Goal: Information Seeking & Learning: Learn about a topic

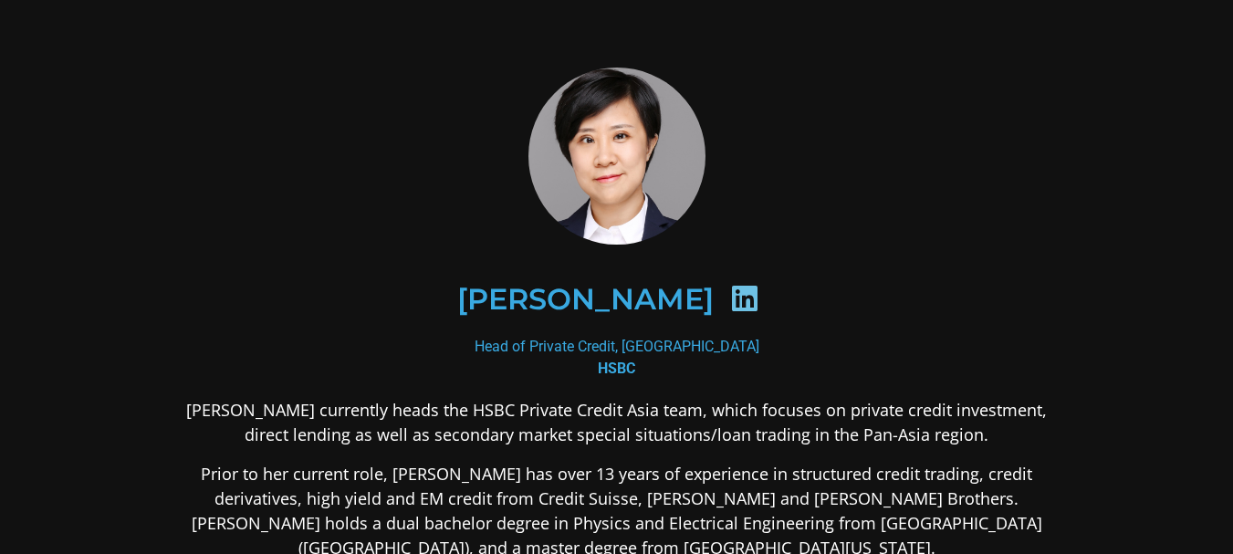
scroll to position [183, 0]
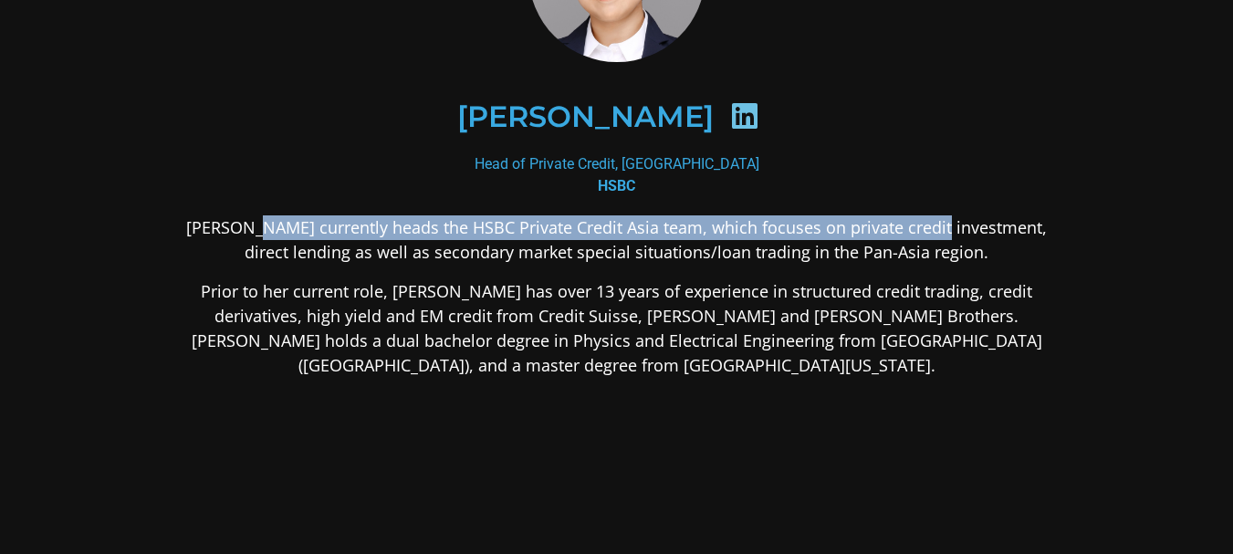
drag, startPoint x: 244, startPoint y: 231, endPoint x: 920, endPoint y: 224, distance: 676.4
click at [920, 224] on p "[PERSON_NAME] currently heads the HSBC Private Credit Asia team, which focuses …" at bounding box center [616, 239] width 887 height 49
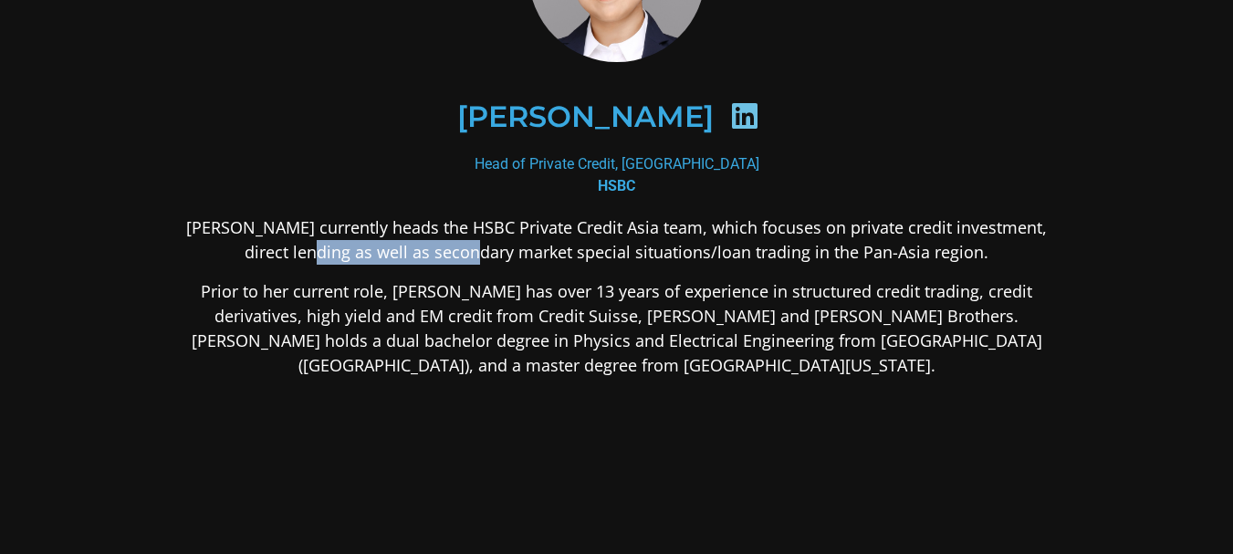
drag, startPoint x: 383, startPoint y: 258, endPoint x: 596, endPoint y: 282, distance: 214.0
click at [541, 258] on p "[PERSON_NAME] currently heads the HSBC Private Credit Asia team, which focuses …" at bounding box center [616, 239] width 887 height 49
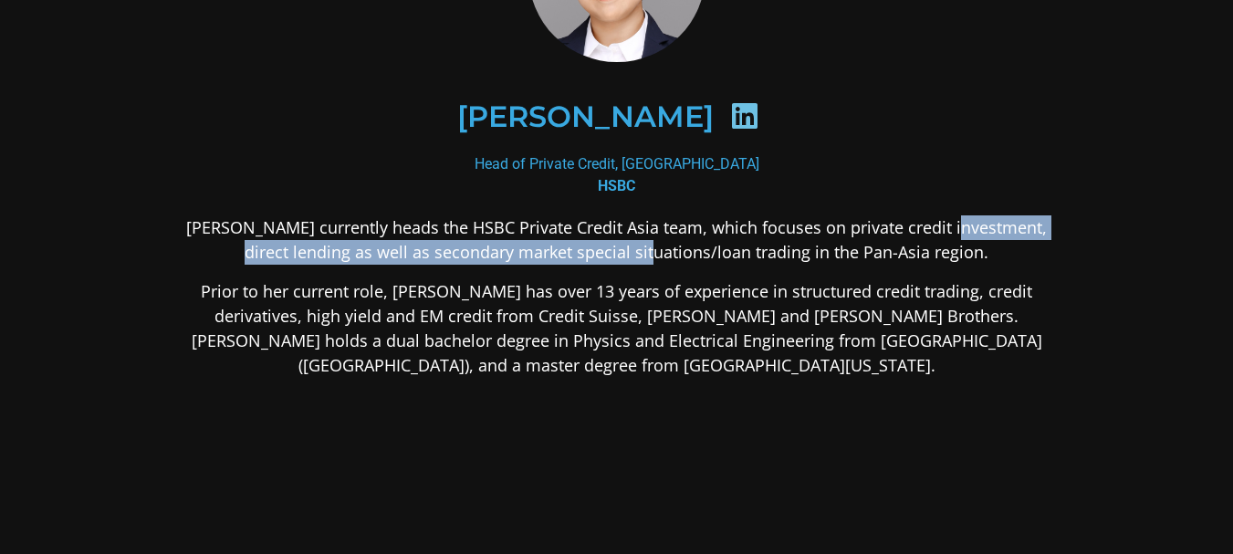
drag, startPoint x: 658, startPoint y: 251, endPoint x: 939, endPoint y: 235, distance: 281.6
click at [939, 235] on p "[PERSON_NAME] currently heads the HSBC Private Credit Asia team, which focuses …" at bounding box center [616, 239] width 887 height 49
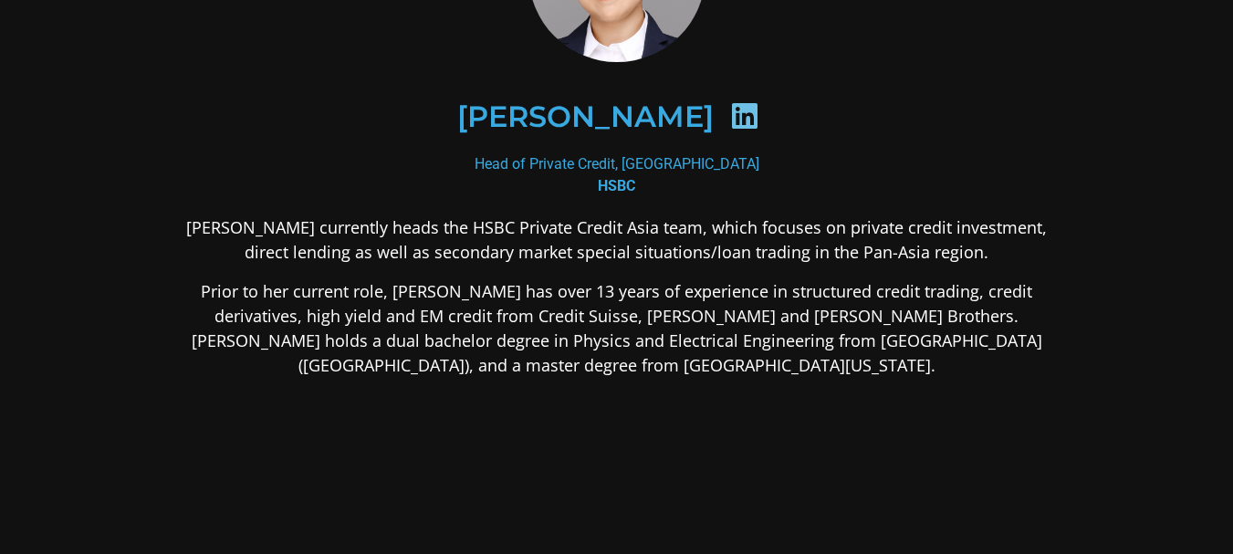
click at [900, 251] on p "[PERSON_NAME] currently heads the HSBC Private Credit Asia team, which focuses …" at bounding box center [616, 239] width 887 height 49
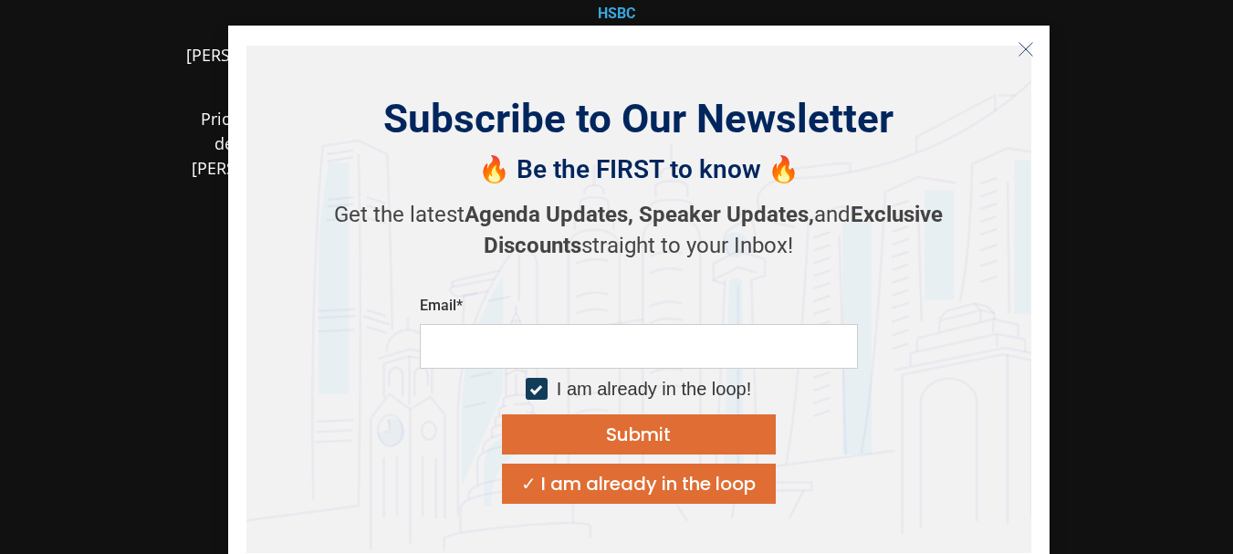
scroll to position [362, 0]
click at [1020, 65] on div "Subscribe to Our Newsletter 🔥 Be the FIRST to know 🔥 Get the latest Agenda Upda…" at bounding box center [638, 300] width 785 height 508
click at [1026, 53] on icon "Close" at bounding box center [1026, 49] width 16 height 16
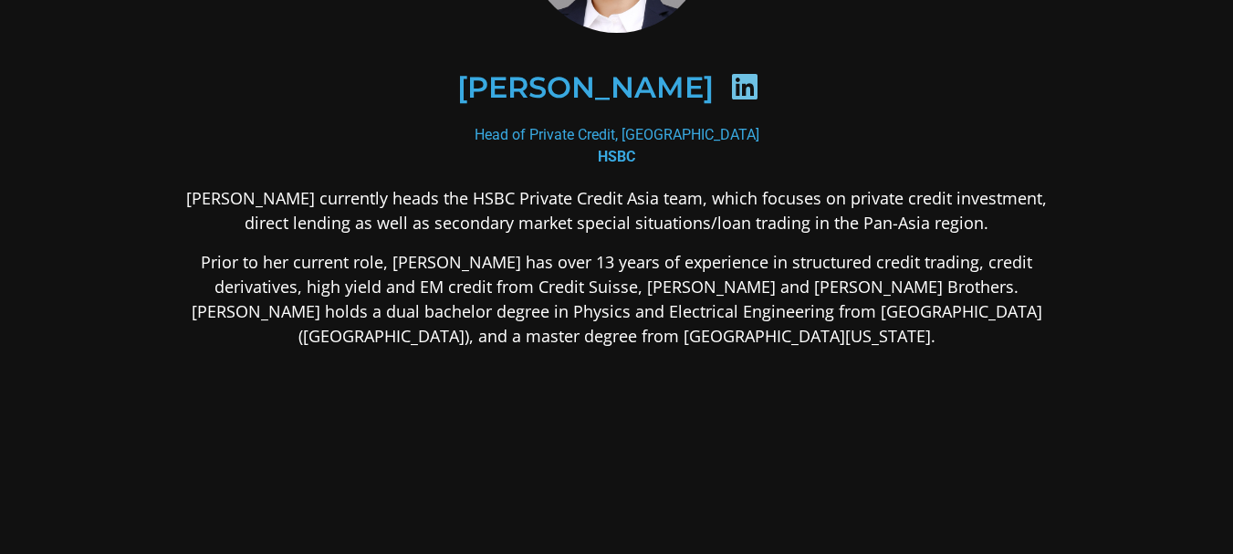
scroll to position [180, 0]
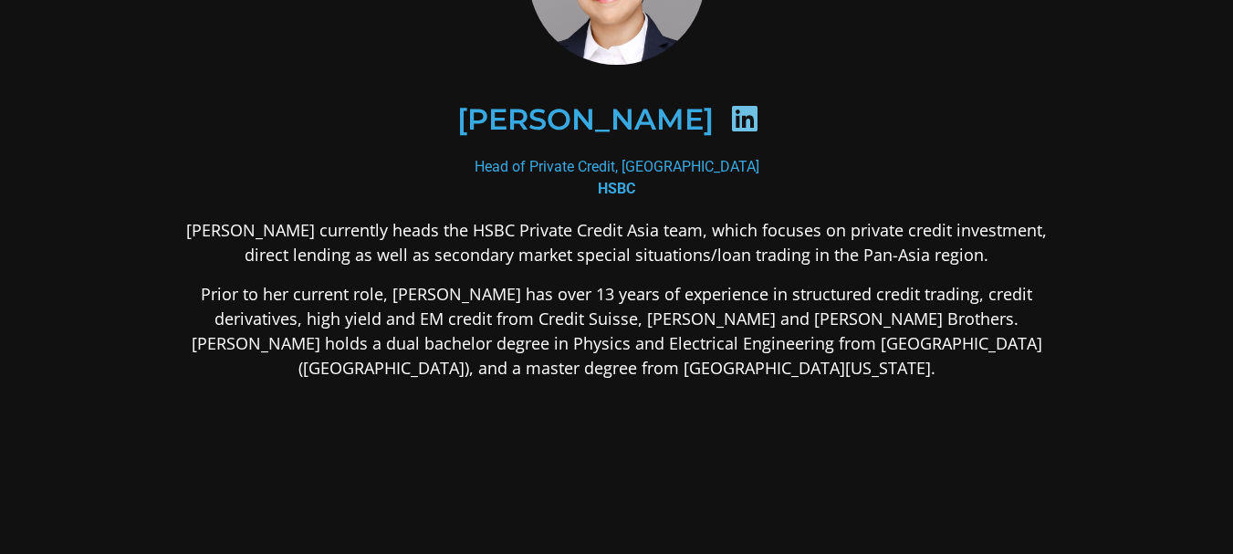
click at [474, 243] on p "[PERSON_NAME] currently heads the HSBC Private Credit Asia team, which focuses …" at bounding box center [616, 242] width 887 height 49
drag, startPoint x: 424, startPoint y: 229, endPoint x: 604, endPoint y: 228, distance: 179.8
click at [604, 228] on p "[PERSON_NAME] currently heads the HSBC Private Credit Asia team, which focuses …" at bounding box center [616, 242] width 887 height 49
copy p "Private Credit Asia team"
click at [370, 268] on div "[PERSON_NAME] currently heads the HSBC Private Credit Asia team, which focuses …" at bounding box center [616, 443] width 887 height 451
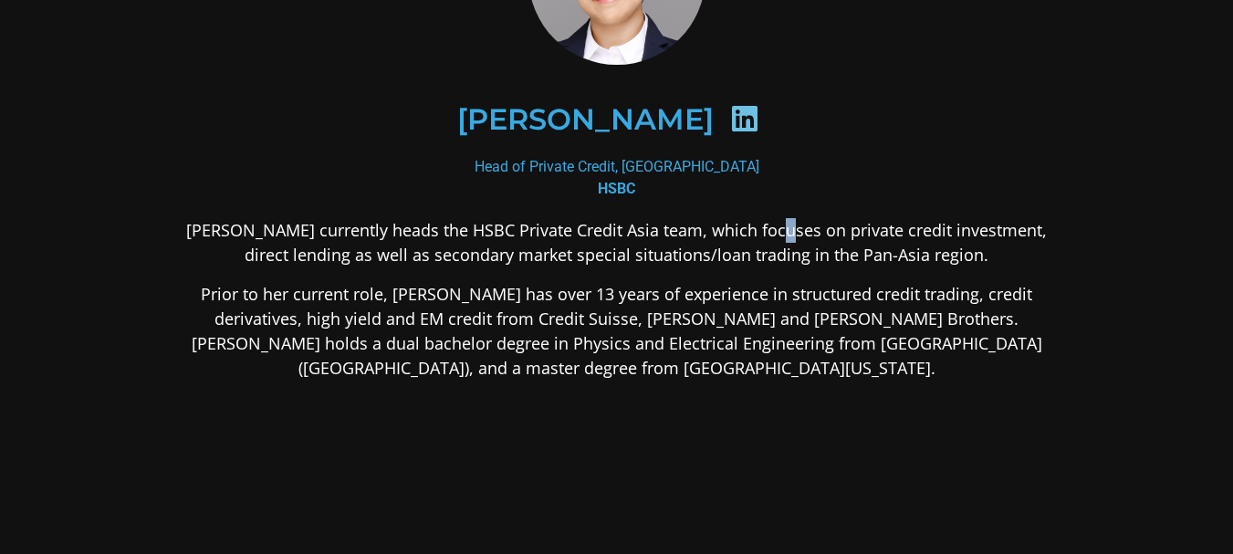
click at [760, 227] on p "[PERSON_NAME] currently heads the HSBC Private Credit Asia team, which focuses …" at bounding box center [616, 242] width 887 height 49
click at [734, 244] on p "[PERSON_NAME] currently heads the HSBC Private Credit Asia team, which focuses …" at bounding box center [616, 242] width 887 height 49
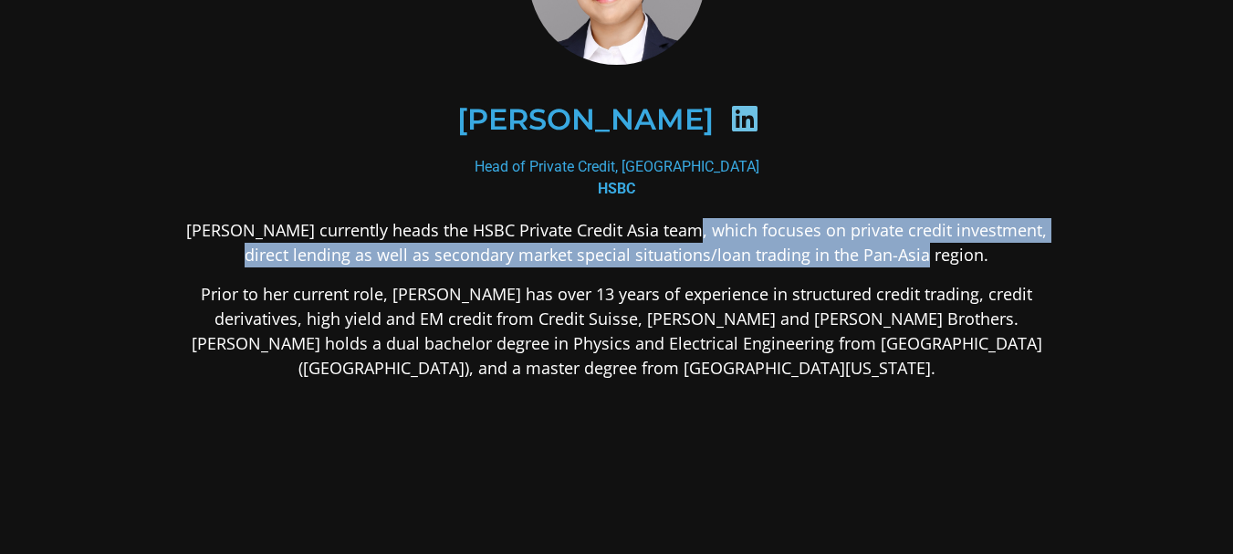
drag, startPoint x: 668, startPoint y: 228, endPoint x: 928, endPoint y: 246, distance: 260.8
click at [928, 246] on p "[PERSON_NAME] currently heads the HSBC Private Credit Asia team, which focuses …" at bounding box center [616, 242] width 887 height 49
copy p "focuses on private credit investment, direct lending as well as secondary marke…"
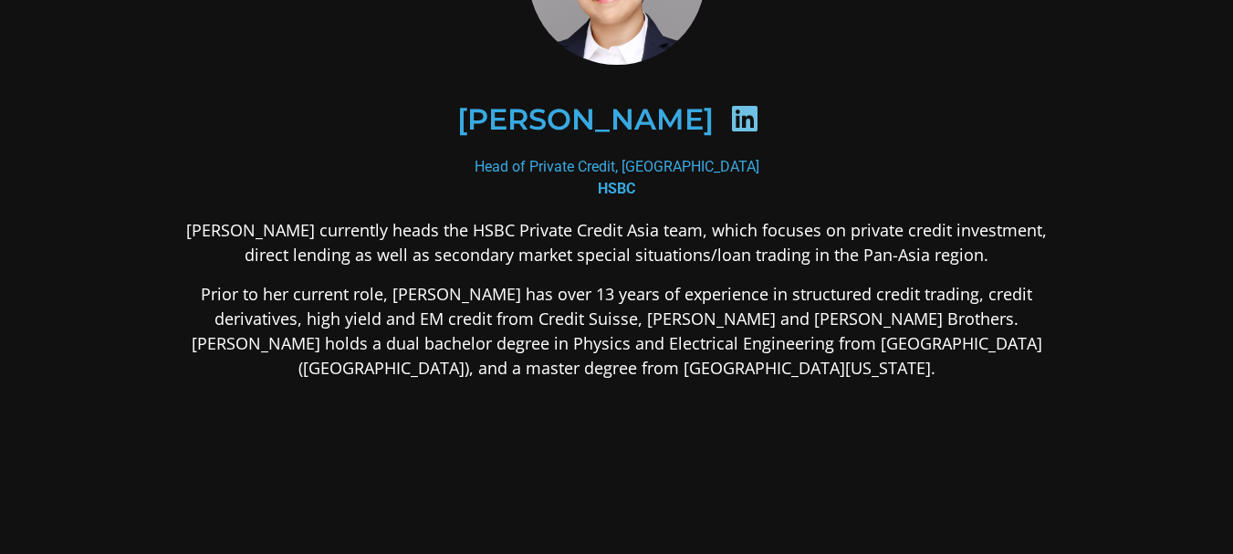
click at [331, 363] on p "Prior to her current role, [PERSON_NAME] has over 13 years of experience in str…" at bounding box center [616, 331] width 887 height 99
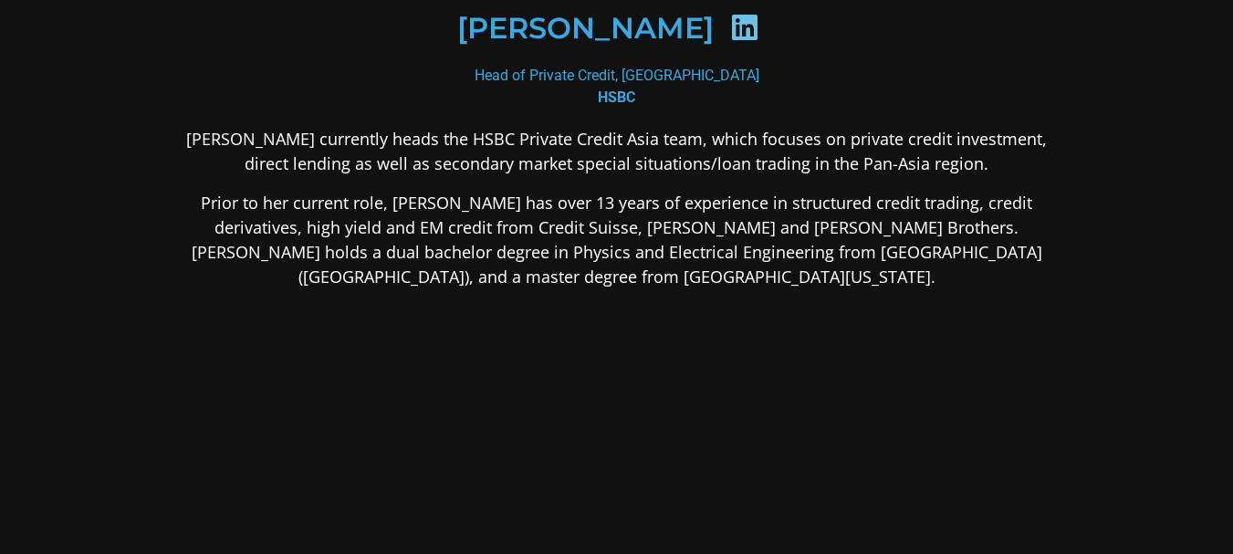
click at [623, 200] on p "Prior to her current role, [PERSON_NAME] has over 13 years of experience in str…" at bounding box center [616, 240] width 887 height 99
drag, startPoint x: 330, startPoint y: 231, endPoint x: 513, endPoint y: 229, distance: 183.5
click at [500, 227] on p "Prior to her current role, [PERSON_NAME] has over 13 years of experience in str…" at bounding box center [616, 240] width 887 height 99
click at [602, 369] on div "[PERSON_NAME] currently heads the HSBC Private Credit Asia team, which focuses …" at bounding box center [616, 352] width 887 height 451
click at [324, 354] on div "[PERSON_NAME] currently heads the HSBC Private Credit Asia team, which focuses …" at bounding box center [616, 352] width 887 height 451
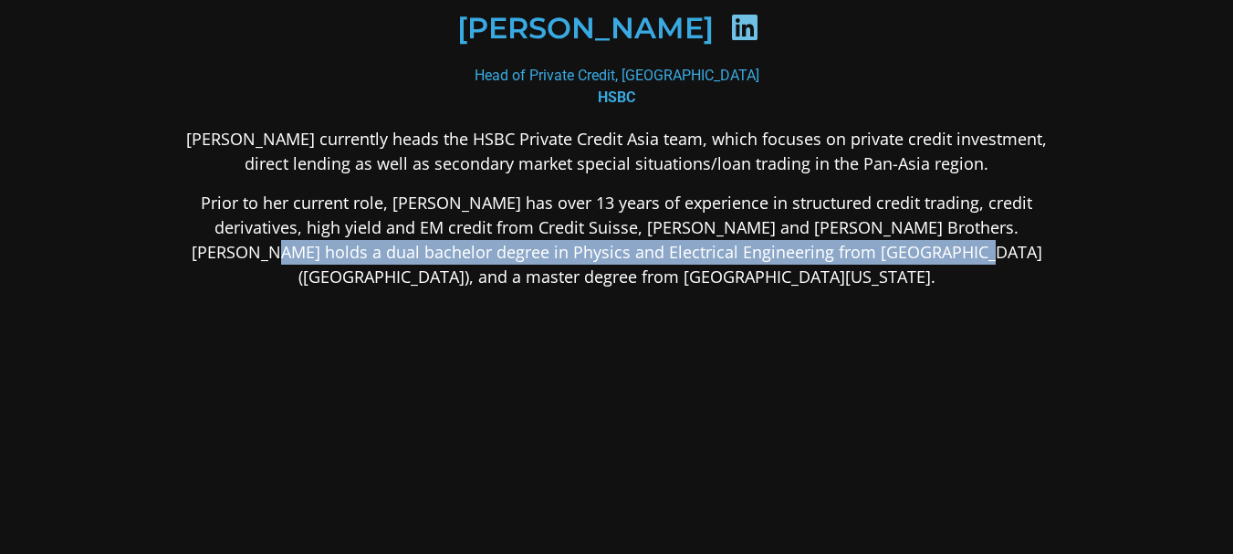
drag, startPoint x: 255, startPoint y: 252, endPoint x: 942, endPoint y: 254, distance: 687.3
click at [942, 254] on p "Prior to her current role, [PERSON_NAME] has over 13 years of experience in str…" at bounding box center [616, 240] width 887 height 99
copy p "a dual bachelor degree in Physics and Electrical Engineering from [GEOGRAPHIC_D…"
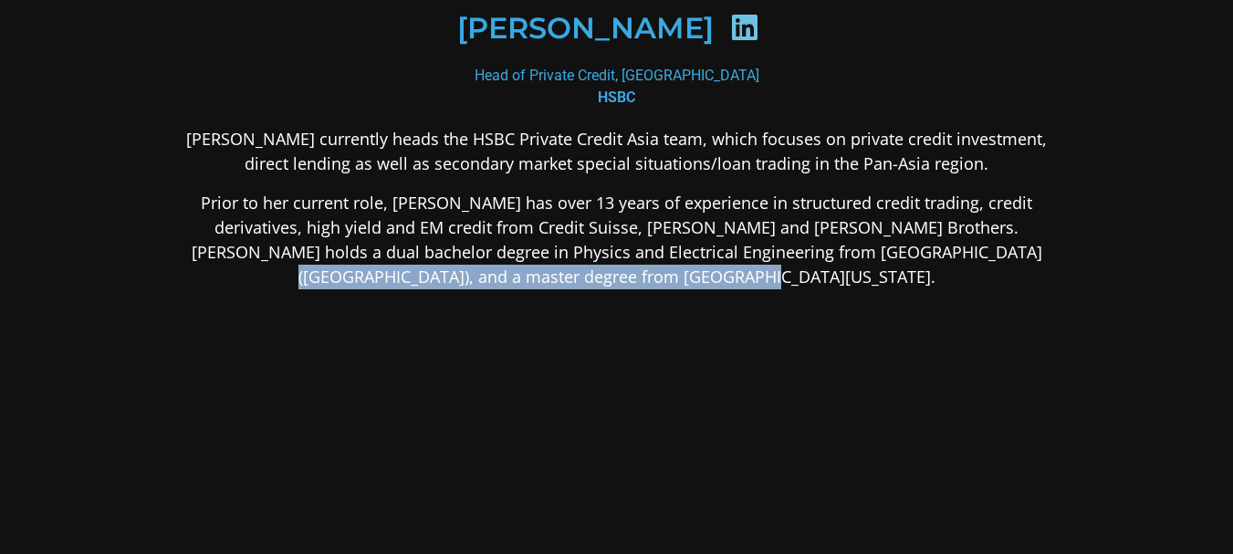
drag, startPoint x: 988, startPoint y: 250, endPoint x: 985, endPoint y: 268, distance: 18.5
click at [985, 268] on p "Prior to her current role, [PERSON_NAME] has over 13 years of experience in str…" at bounding box center [616, 240] width 887 height 99
copy p "a master degree from [GEOGRAPHIC_DATA][US_STATE]."
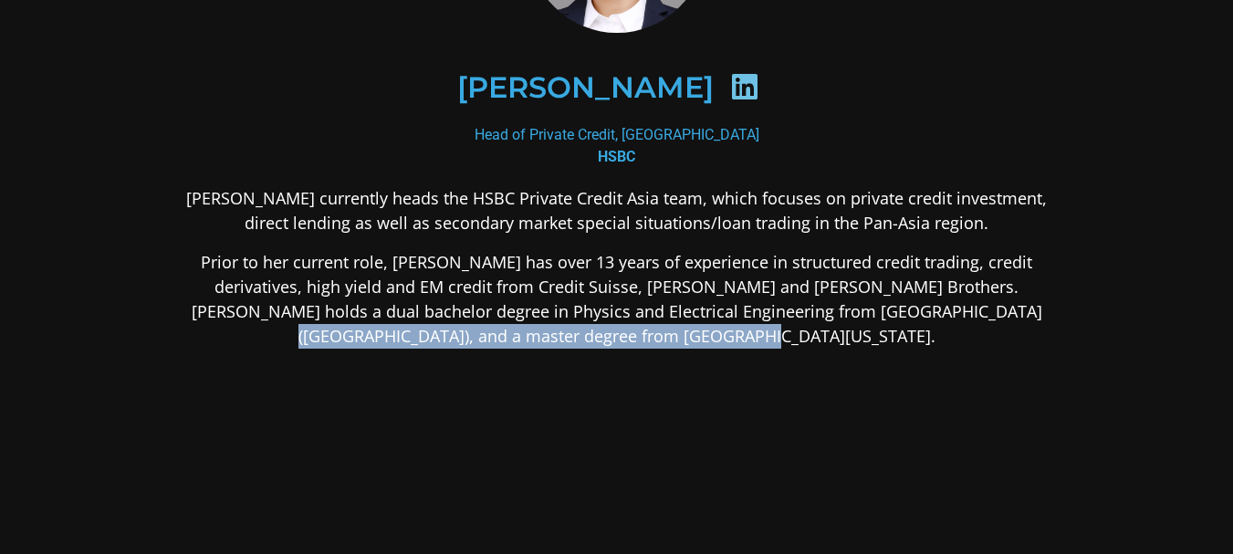
scroll to position [180, 0]
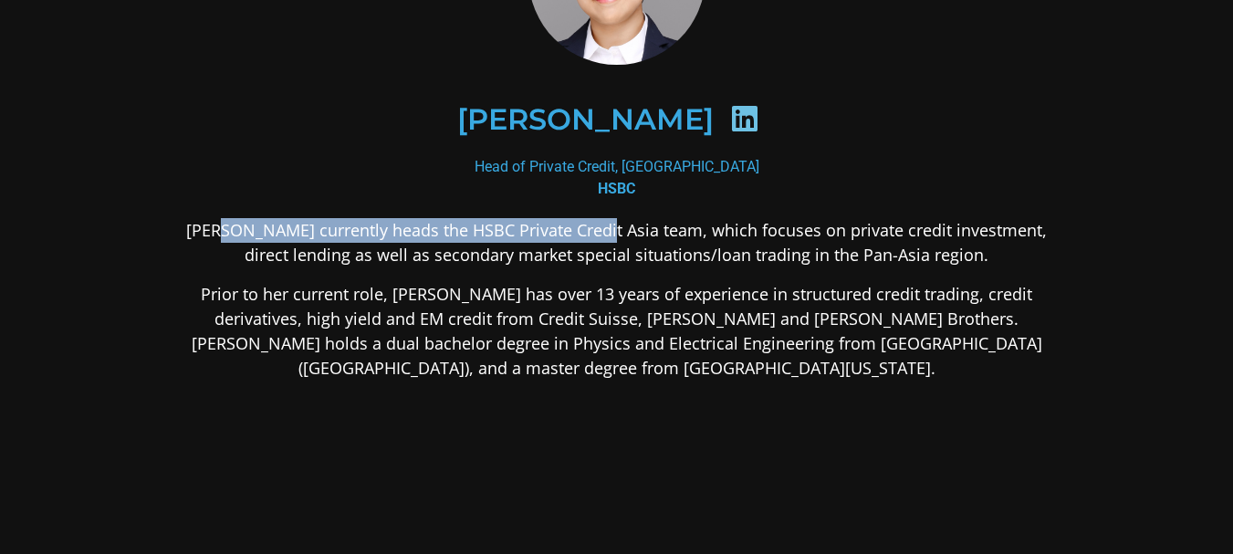
drag, startPoint x: 209, startPoint y: 234, endPoint x: 590, endPoint y: 225, distance: 380.7
click at [585, 226] on p "[PERSON_NAME] currently heads the HSBC Private Credit Asia team, which focuses …" at bounding box center [616, 242] width 887 height 49
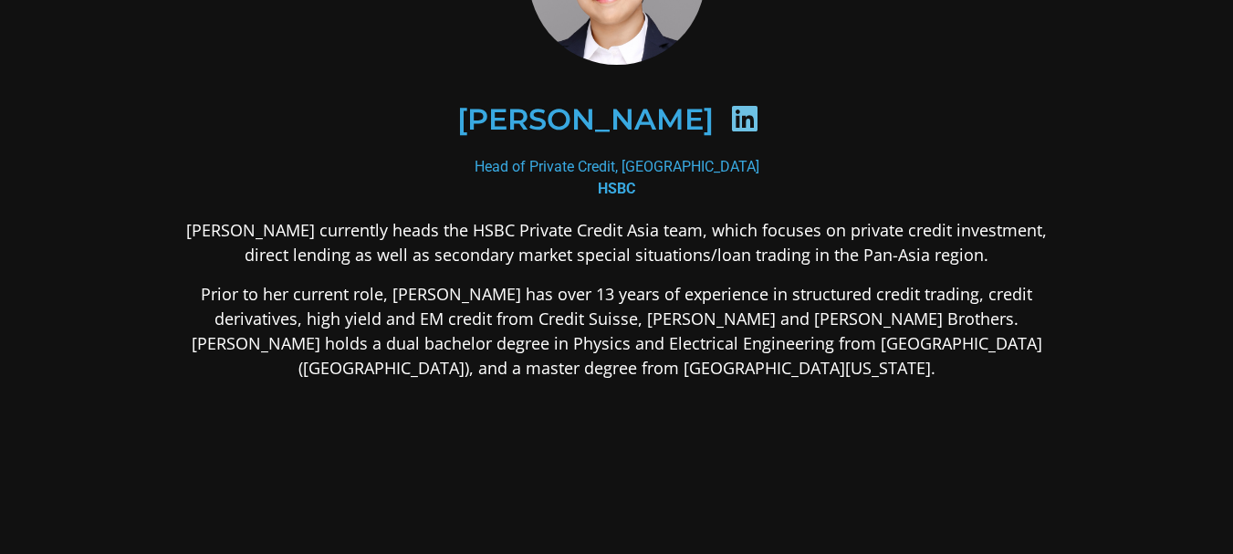
click at [530, 337] on p "Prior to her current role, [PERSON_NAME] has over 13 years of experience in str…" at bounding box center [616, 331] width 887 height 99
drag, startPoint x: 373, startPoint y: 235, endPoint x: 503, endPoint y: 251, distance: 130.5
click at [476, 220] on p "[PERSON_NAME] currently heads the HSBC Private Credit Asia team, which focuses …" at bounding box center [616, 242] width 887 height 49
click at [525, 288] on p "Prior to her current role, [PERSON_NAME] has over 13 years of experience in str…" at bounding box center [616, 331] width 887 height 99
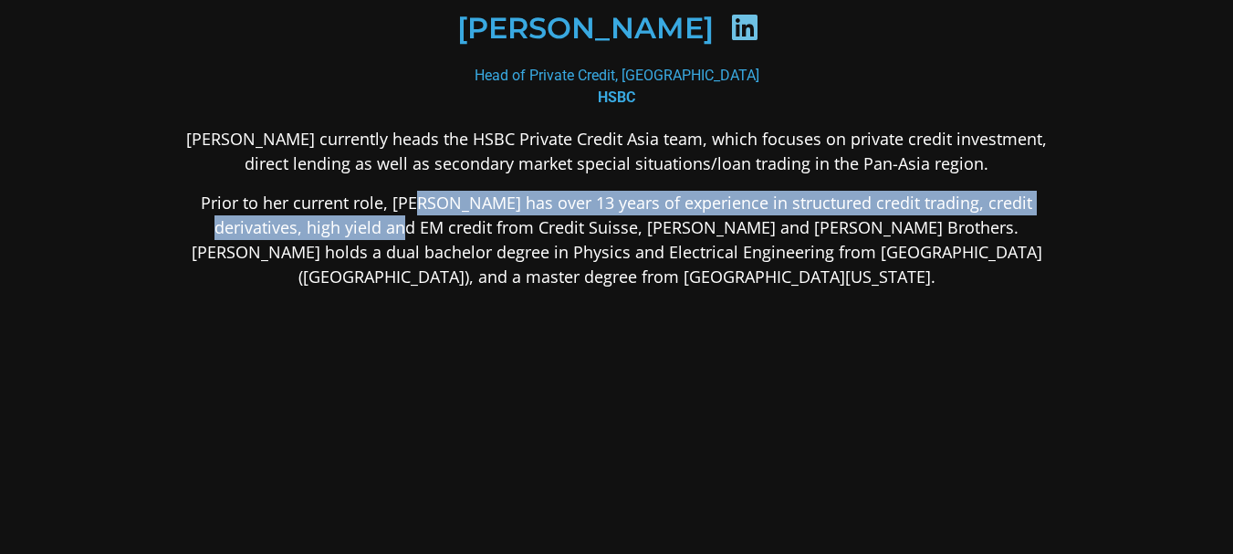
drag, startPoint x: 406, startPoint y: 199, endPoint x: 482, endPoint y: 231, distance: 82.2
click at [482, 231] on p "Prior to her current role, [PERSON_NAME] has over 13 years of experience in str…" at bounding box center [616, 240] width 887 height 99
copy p "has over 13 years of experience in structured credit trading, credit derivative…"
